Goal: Information Seeking & Learning: Check status

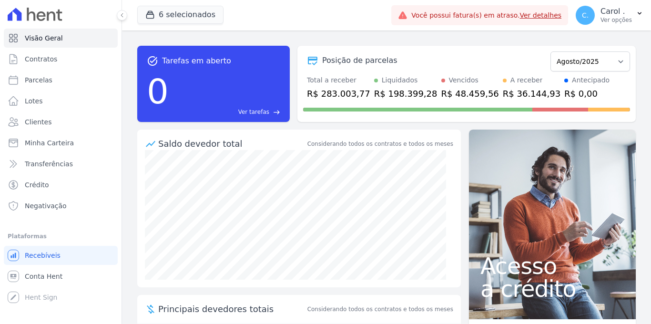
click at [60, 78] on link "Parcelas" at bounding box center [61, 80] width 114 height 19
select select
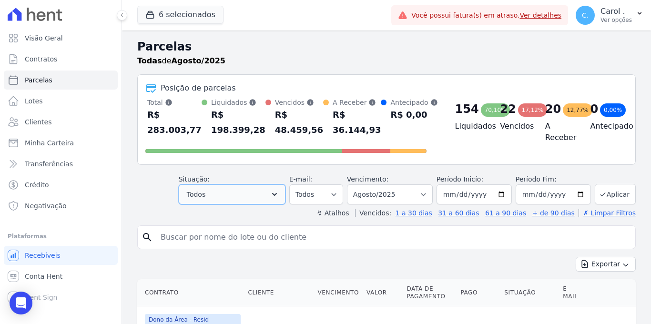
click at [243, 186] on button "Todos" at bounding box center [232, 194] width 107 height 20
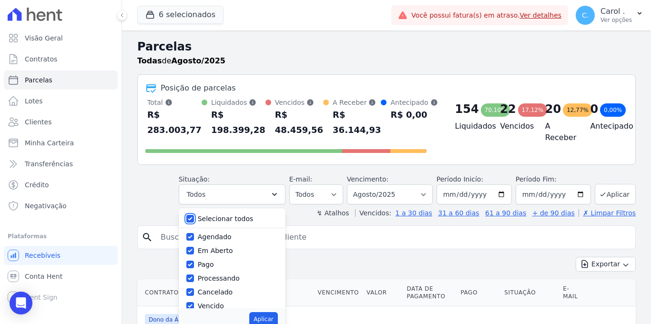
click at [194, 218] on input "Selecionar todos" at bounding box center [190, 219] width 8 height 8
checkbox input "false"
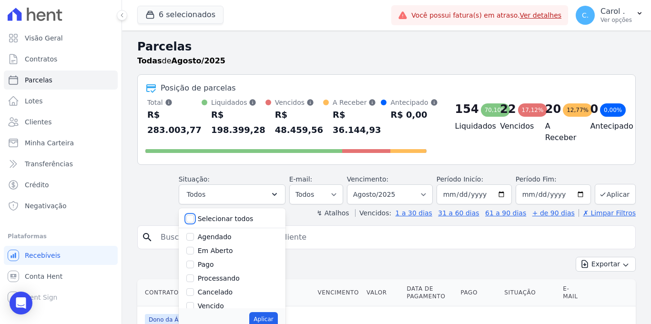
checkbox input "false"
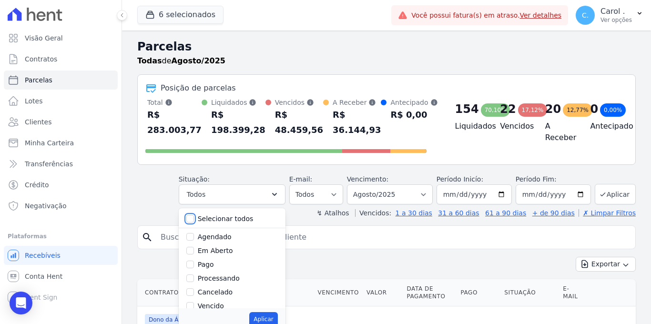
checkbox input "false"
click at [193, 307] on input "Vencido" at bounding box center [190, 306] width 8 height 8
checkbox input "true"
click at [268, 324] on button "Aplicar" at bounding box center [263, 319] width 28 height 14
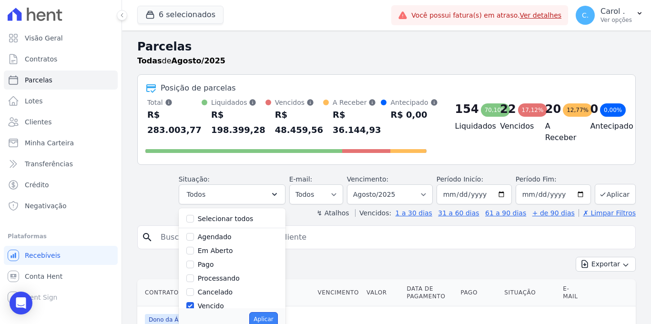
select select "overdue"
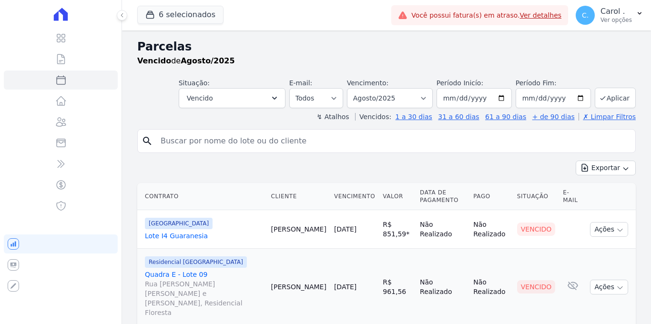
select select
